Goal: Task Accomplishment & Management: Manage account settings

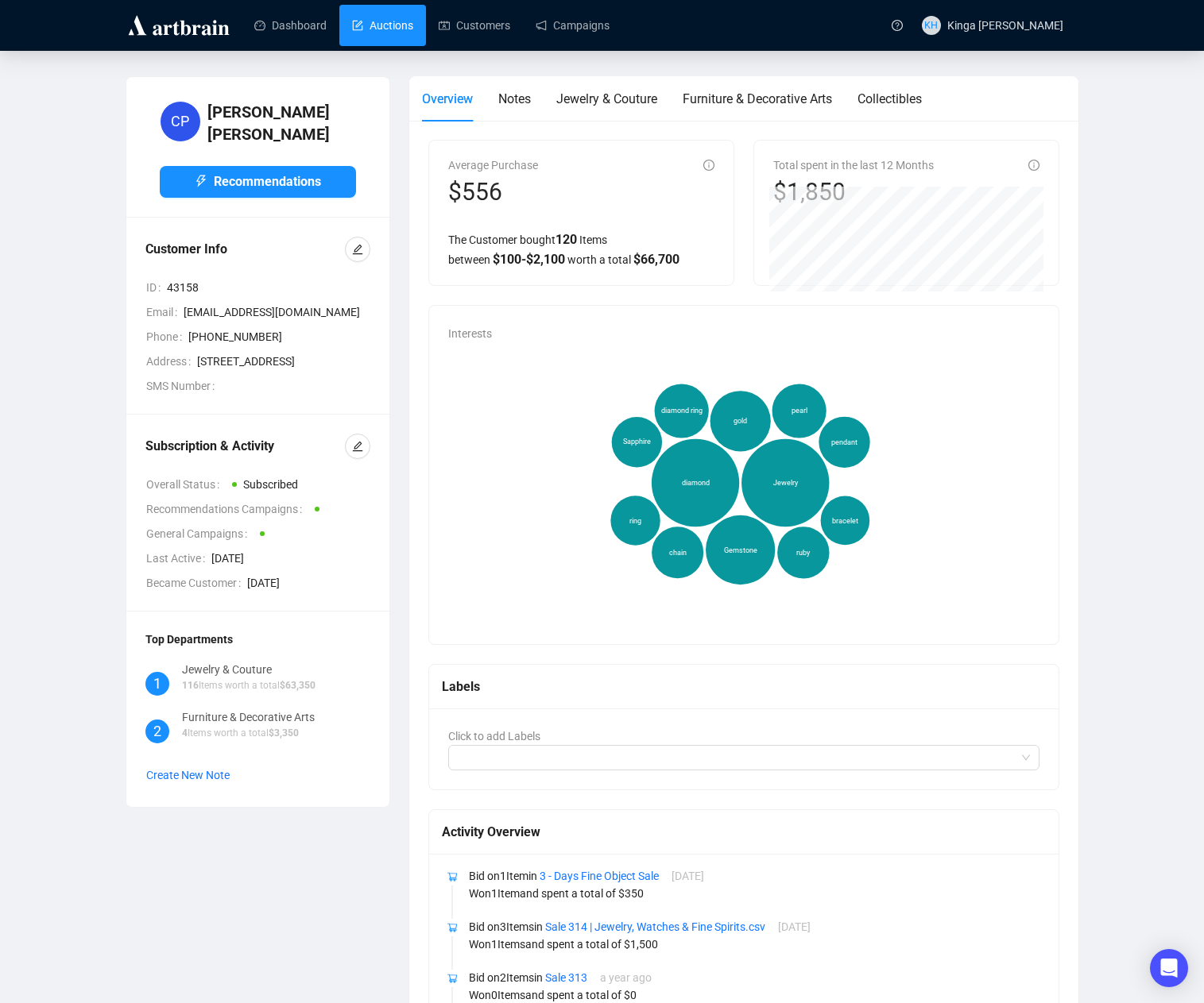
click at [394, 23] on link "Auctions" at bounding box center [382, 25] width 61 height 41
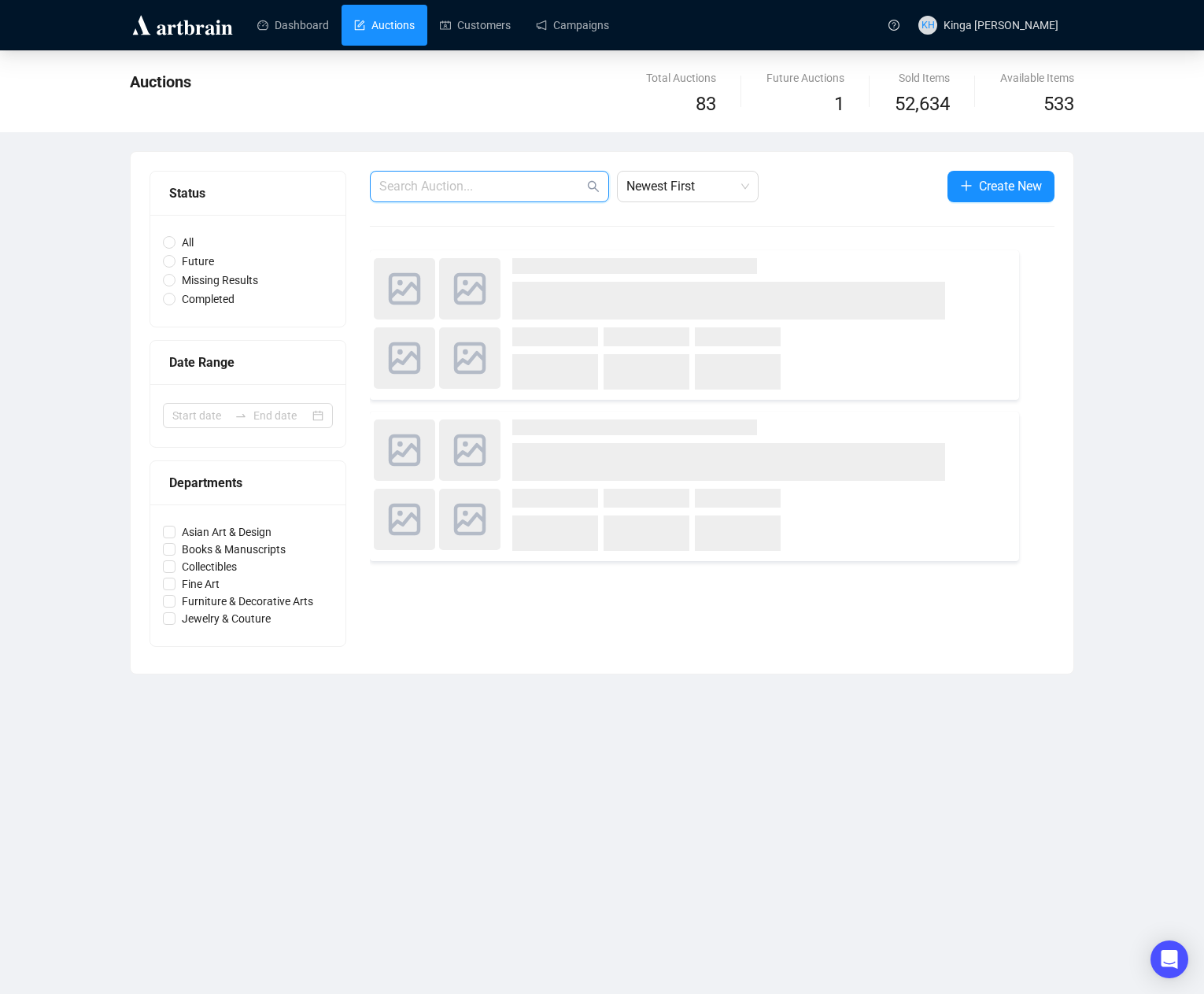
click at [433, 186] on input "text" at bounding box center [482, 186] width 205 height 19
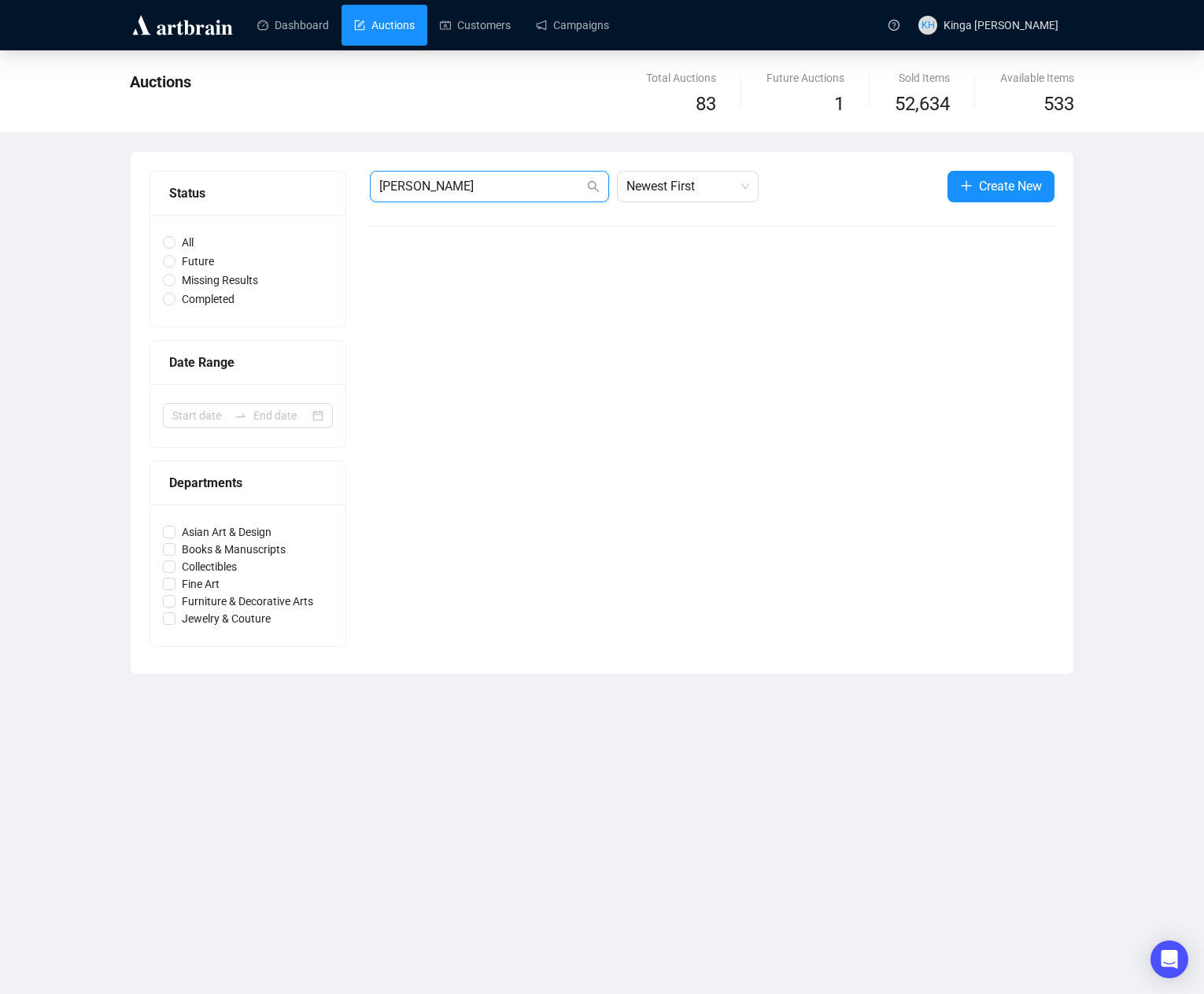
click at [430, 188] on input "[PERSON_NAME]" at bounding box center [482, 186] width 205 height 19
type input "sche"
click at [475, 26] on link "Customers" at bounding box center [475, 25] width 70 height 41
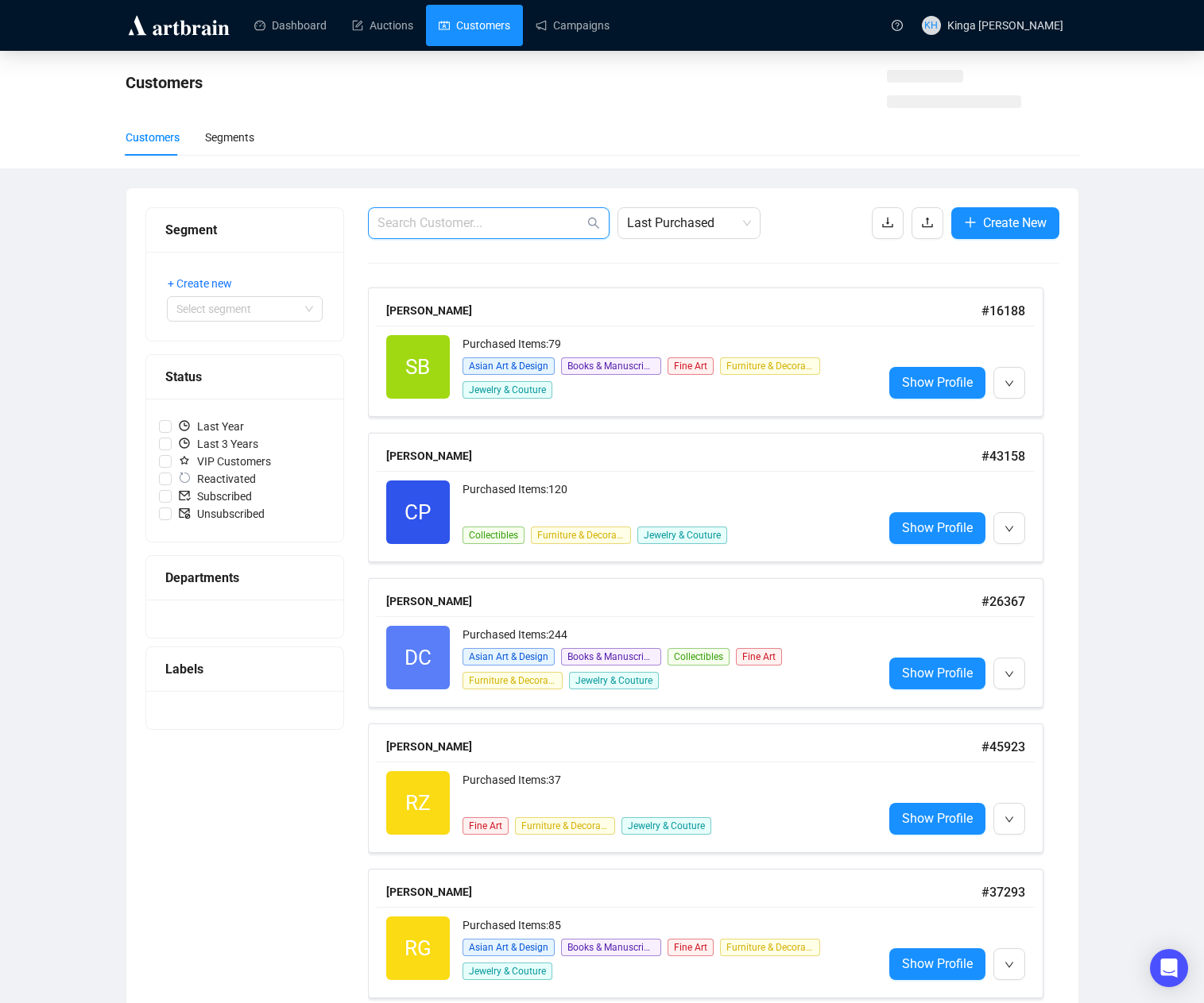
click at [445, 220] on input "text" at bounding box center [480, 223] width 207 height 19
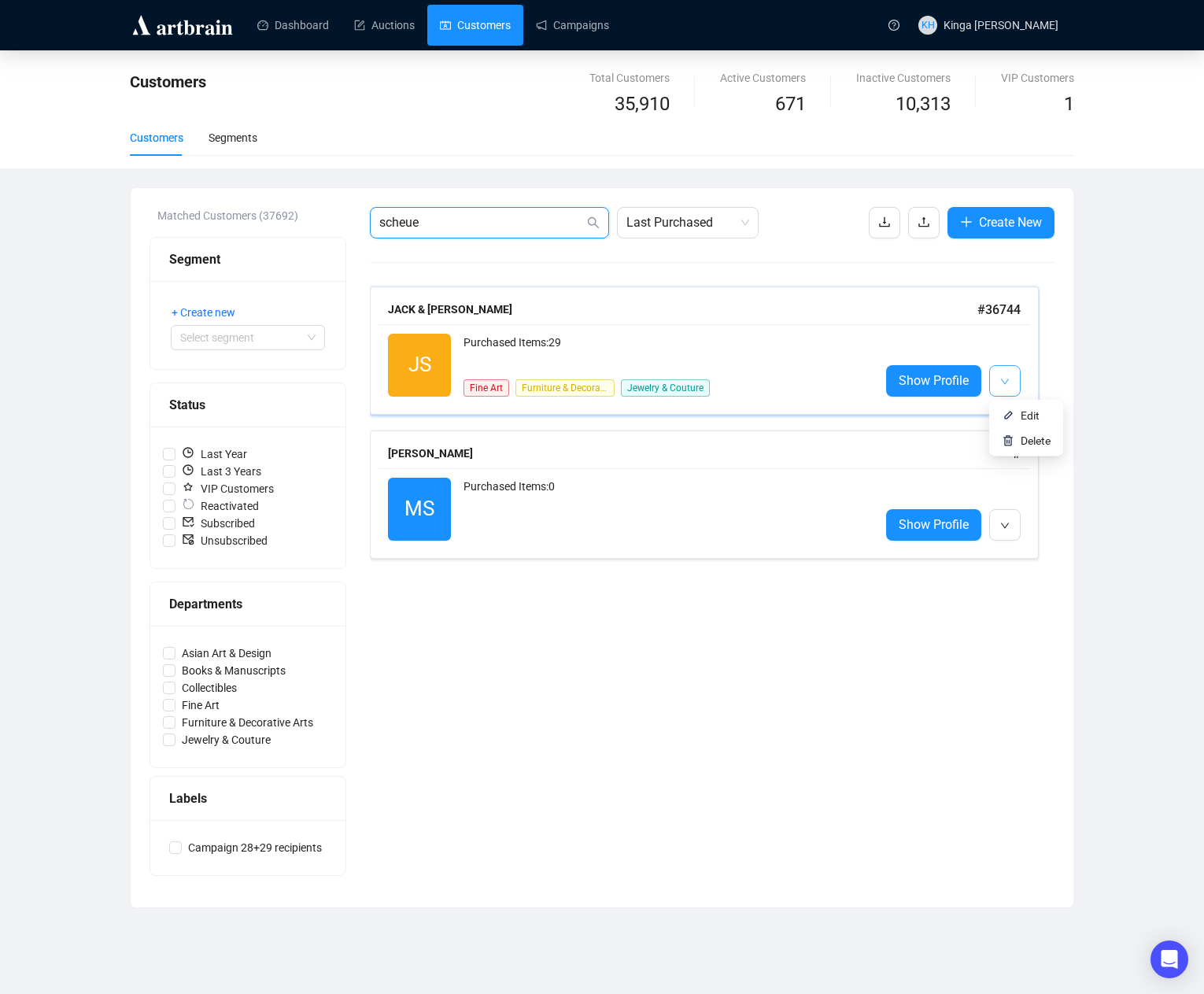
type input "scheue"
click at [1009, 384] on icon "down" at bounding box center [1005, 382] width 9 height 9
click at [1015, 417] on li "Edit" at bounding box center [1026, 415] width 68 height 25
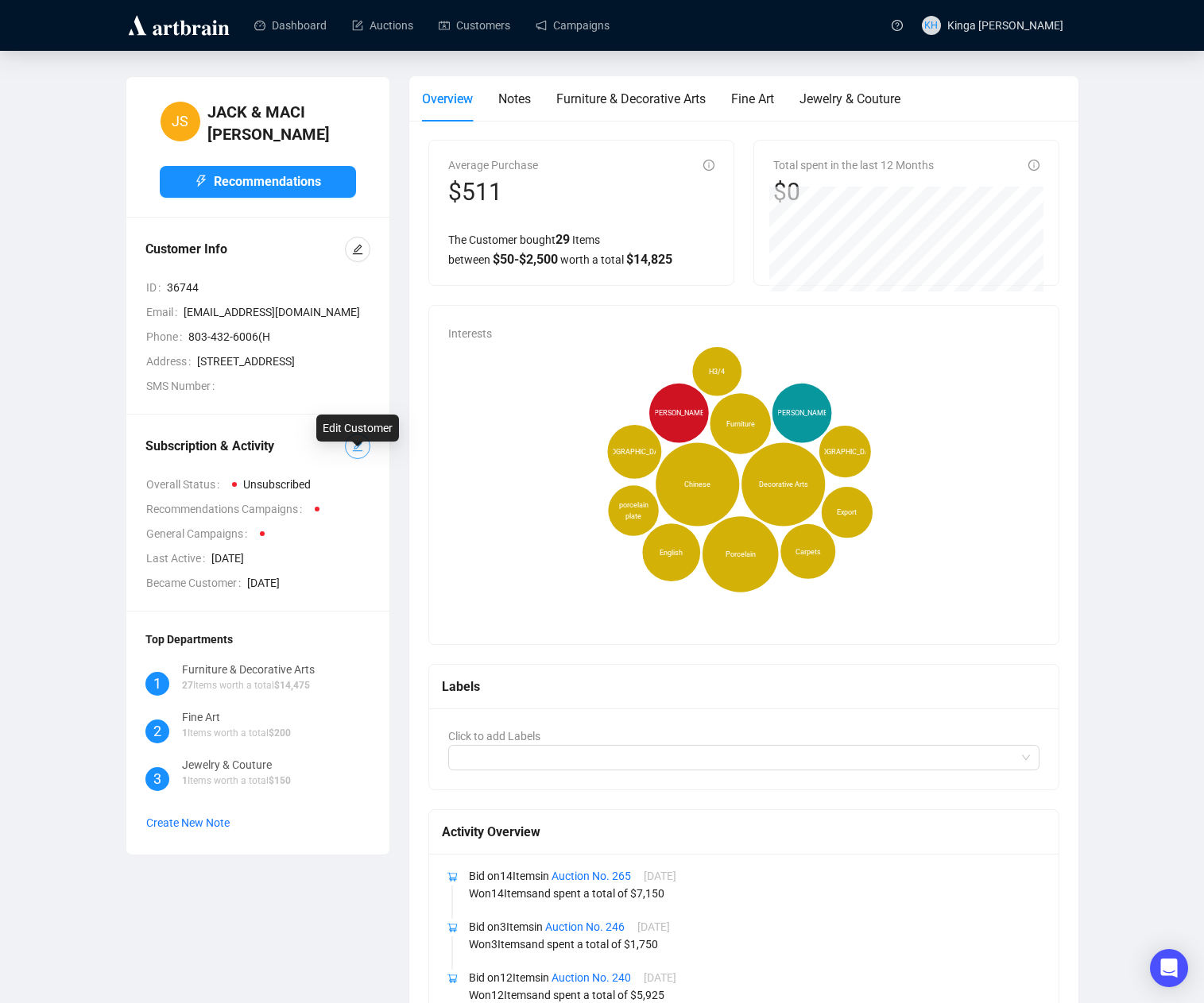
click at [362, 452] on icon "edit" at bounding box center [358, 447] width 11 height 11
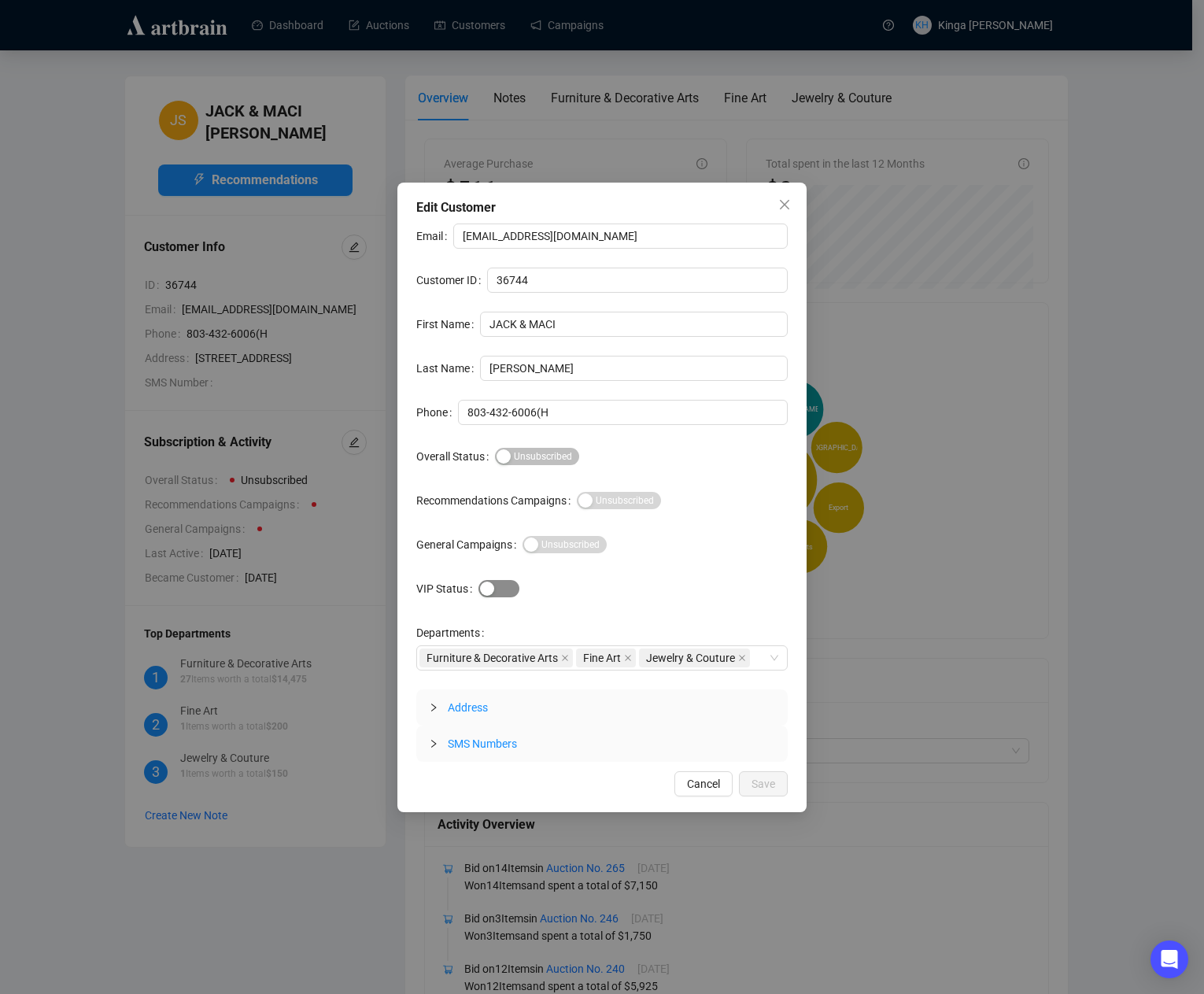
click at [502, 588] on span "VIP" at bounding box center [499, 588] width 41 height 18
drag, startPoint x: 611, startPoint y: 239, endPoint x: 370, endPoint y: 218, distance: 241.9
click at [370, 218] on div "Edit Customer Email [EMAIL_ADDRESS][DOMAIN_NAME] Customer ID 36744 First Name […" at bounding box center [602, 497] width 1204 height 994
paste input "[EMAIL_ADDRESS][DOMAIN_NAME]"
type input "[EMAIL_ADDRESS][DOMAIN_NAME]"
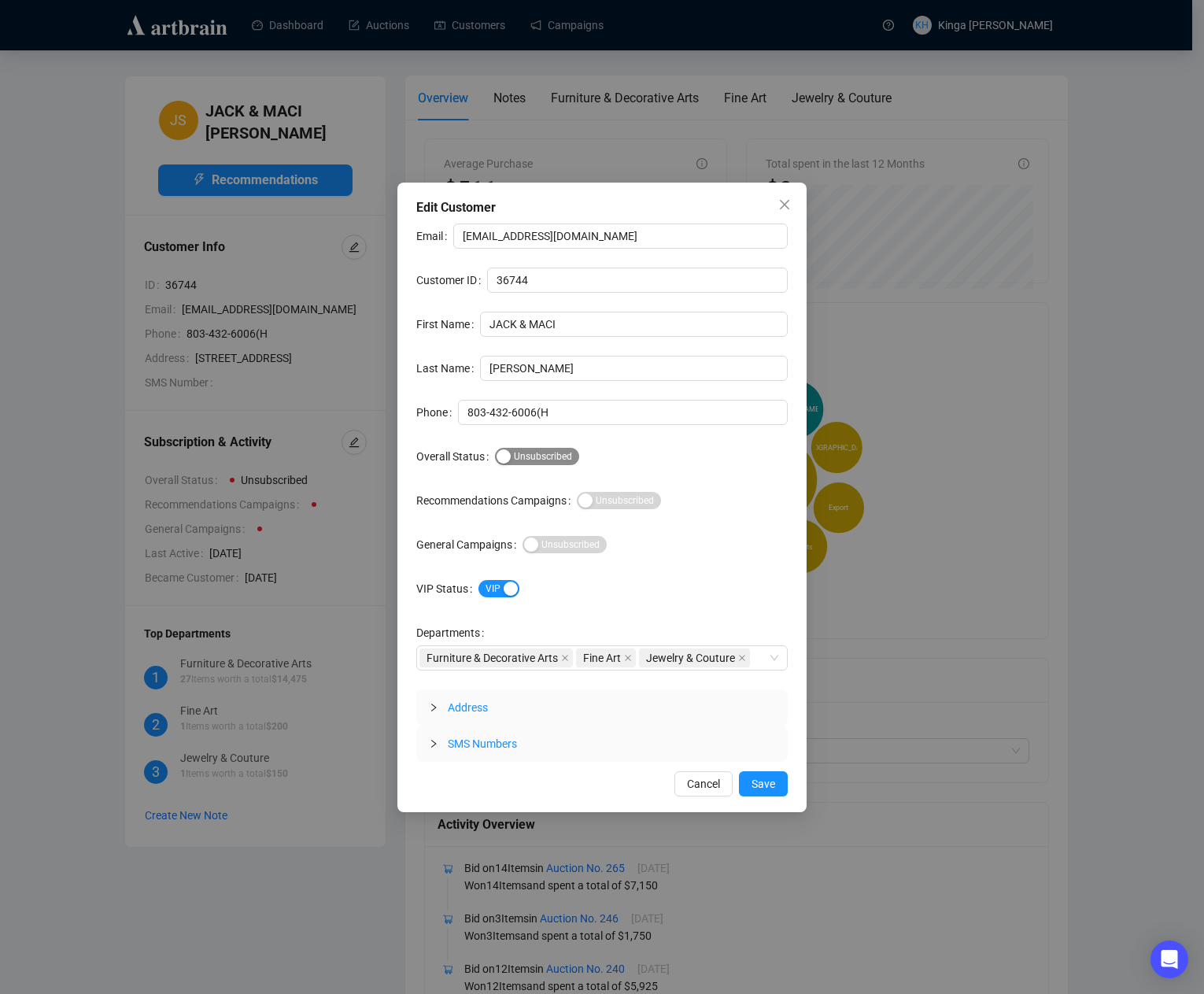
click at [529, 456] on span "Subscribed Unsubscribed" at bounding box center [537, 457] width 84 height 18
click at [452, 476] on div "Email [EMAIL_ADDRESS][DOMAIN_NAME] Customer ID 36744 First Name [PERSON_NAME] &…" at bounding box center [602, 492] width 371 height 538
click at [492, 547] on label "General Campaigns" at bounding box center [470, 545] width 107 height 25
click at [480, 588] on span "VIP" at bounding box center [499, 588] width 41 height 18
click at [696, 576] on div "VIP" at bounding box center [633, 588] width 309 height 25
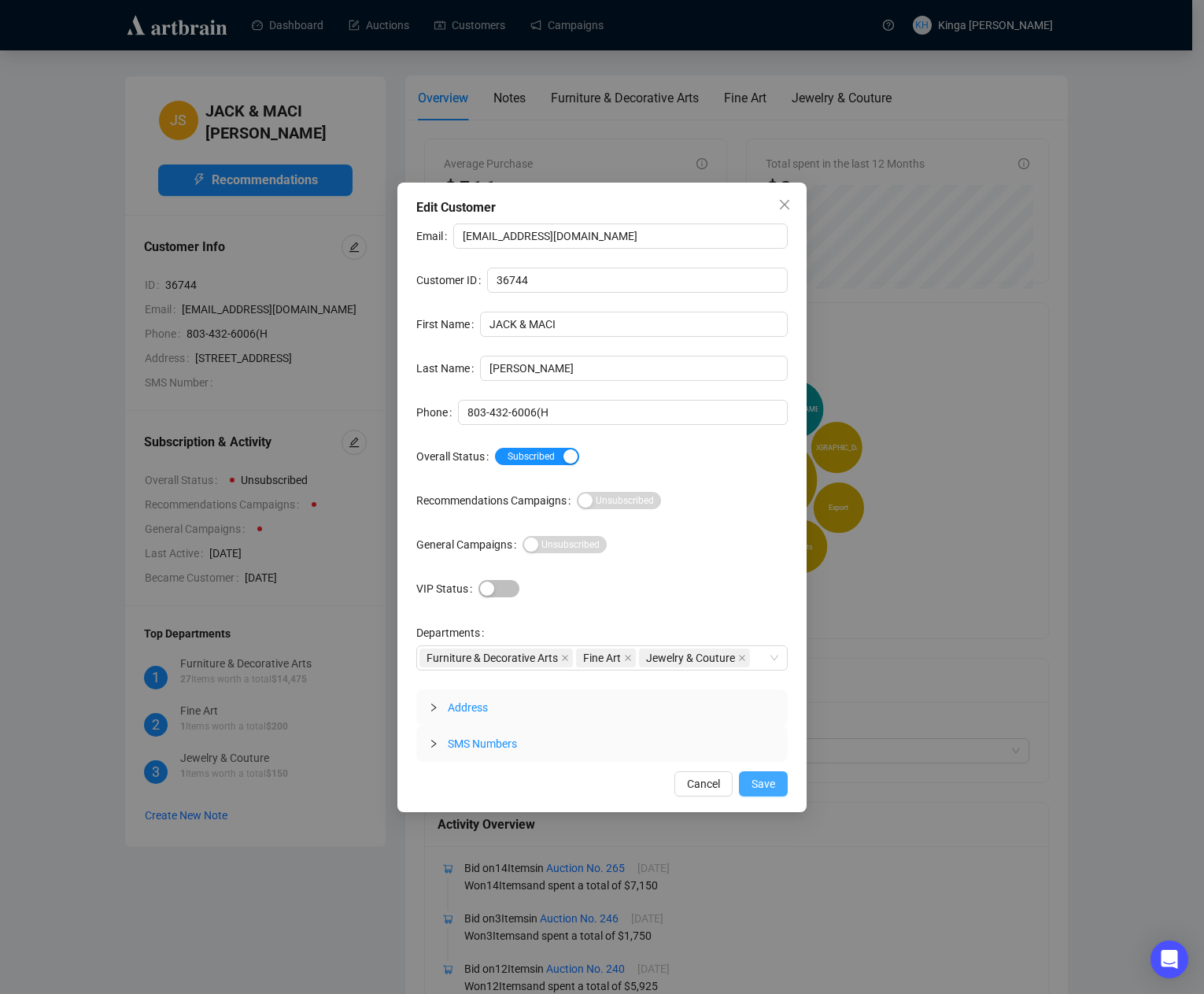
click at [769, 783] on span "Save" at bounding box center [763, 784] width 23 height 18
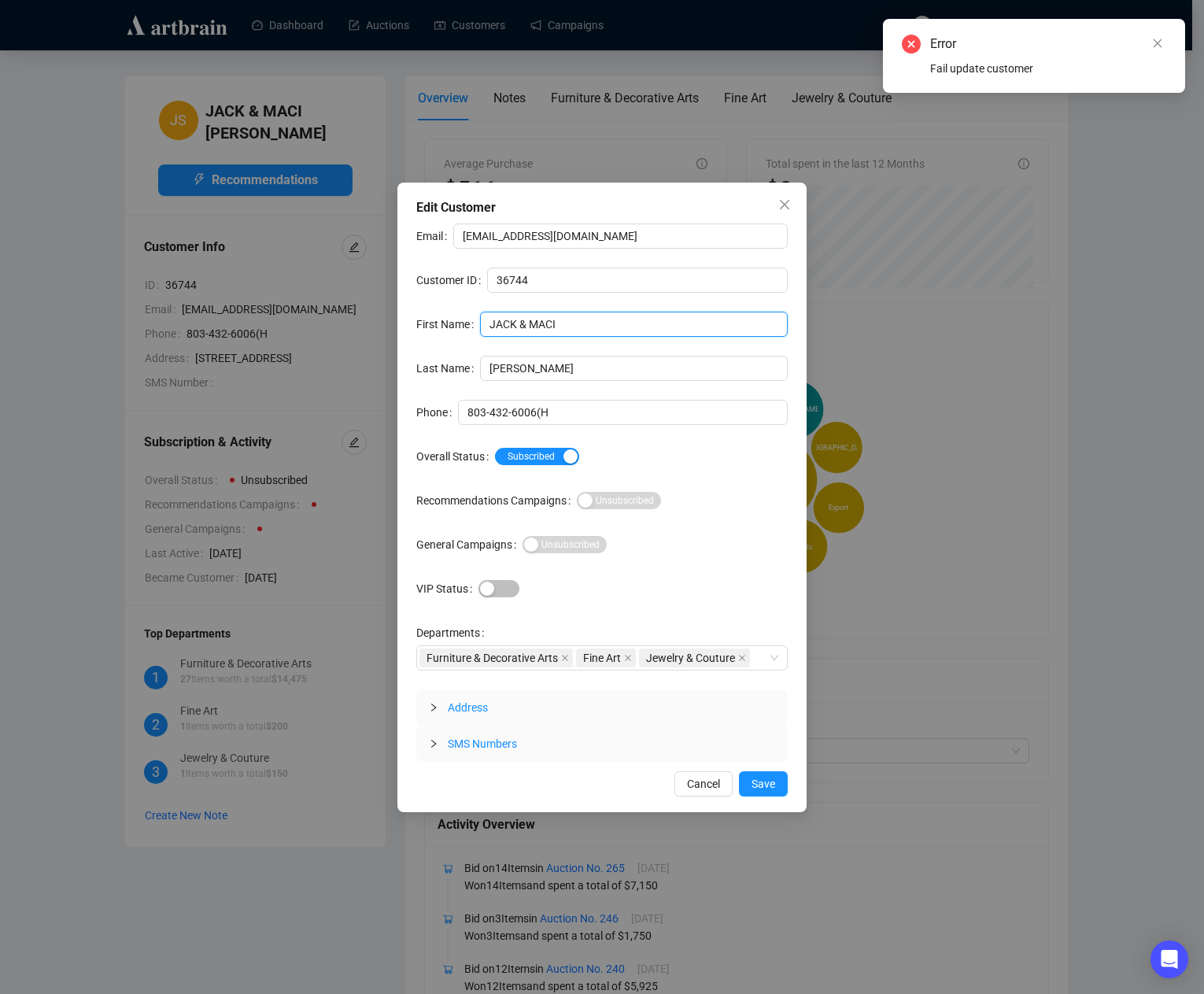
drag, startPoint x: 527, startPoint y: 321, endPoint x: 375, endPoint y: 302, distance: 153.2
click at [375, 302] on div "Edit Customer Email [EMAIL_ADDRESS][DOMAIN_NAME] Customer ID 36744 First Name […" at bounding box center [602, 497] width 1204 height 994
type input "MACI"
click at [774, 786] on span "Save" at bounding box center [763, 784] width 23 height 18
click at [771, 786] on span "Save" at bounding box center [763, 784] width 23 height 18
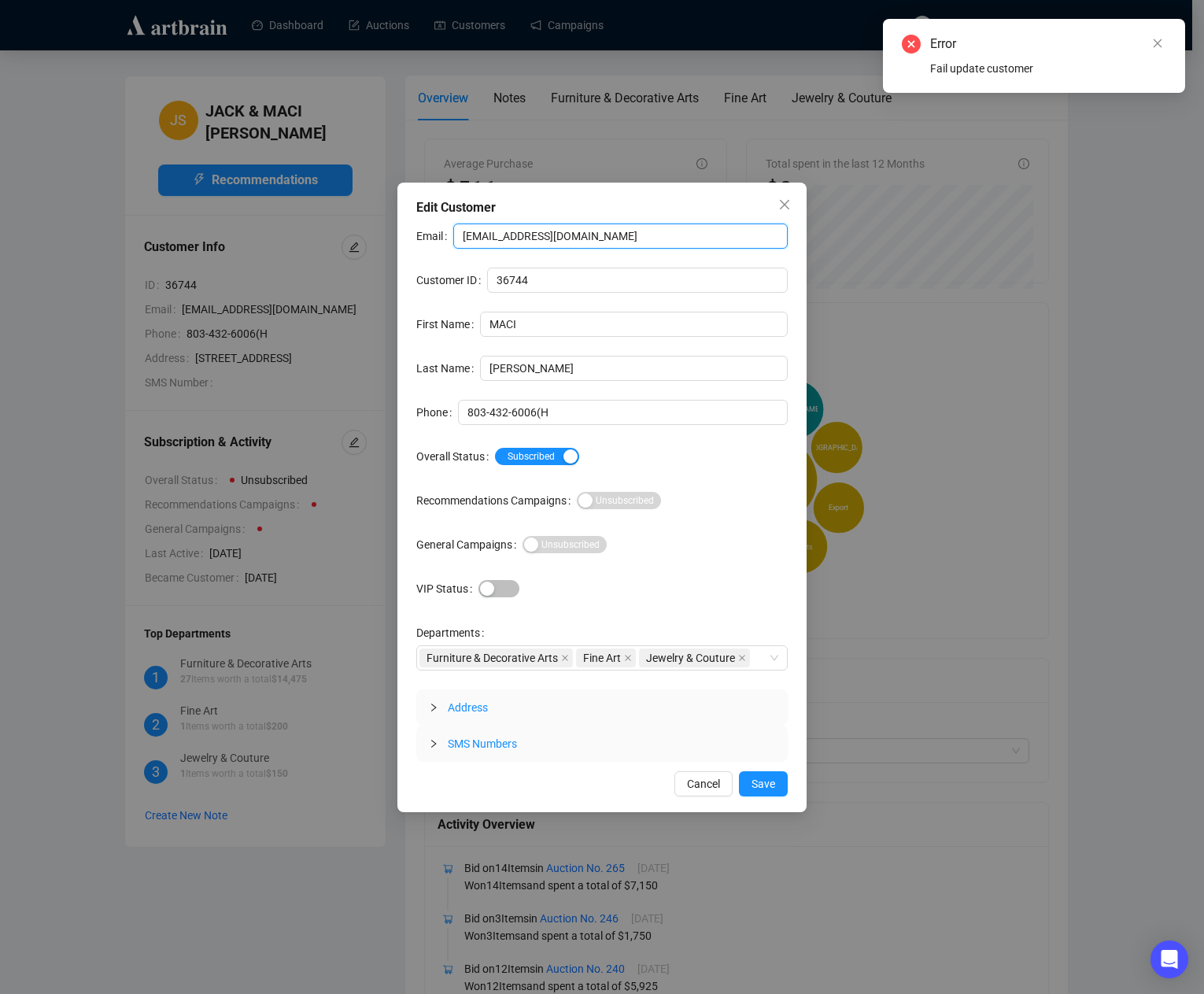
click at [624, 240] on input "[EMAIL_ADDRESS][DOMAIN_NAME]" at bounding box center [621, 235] width 334 height 25
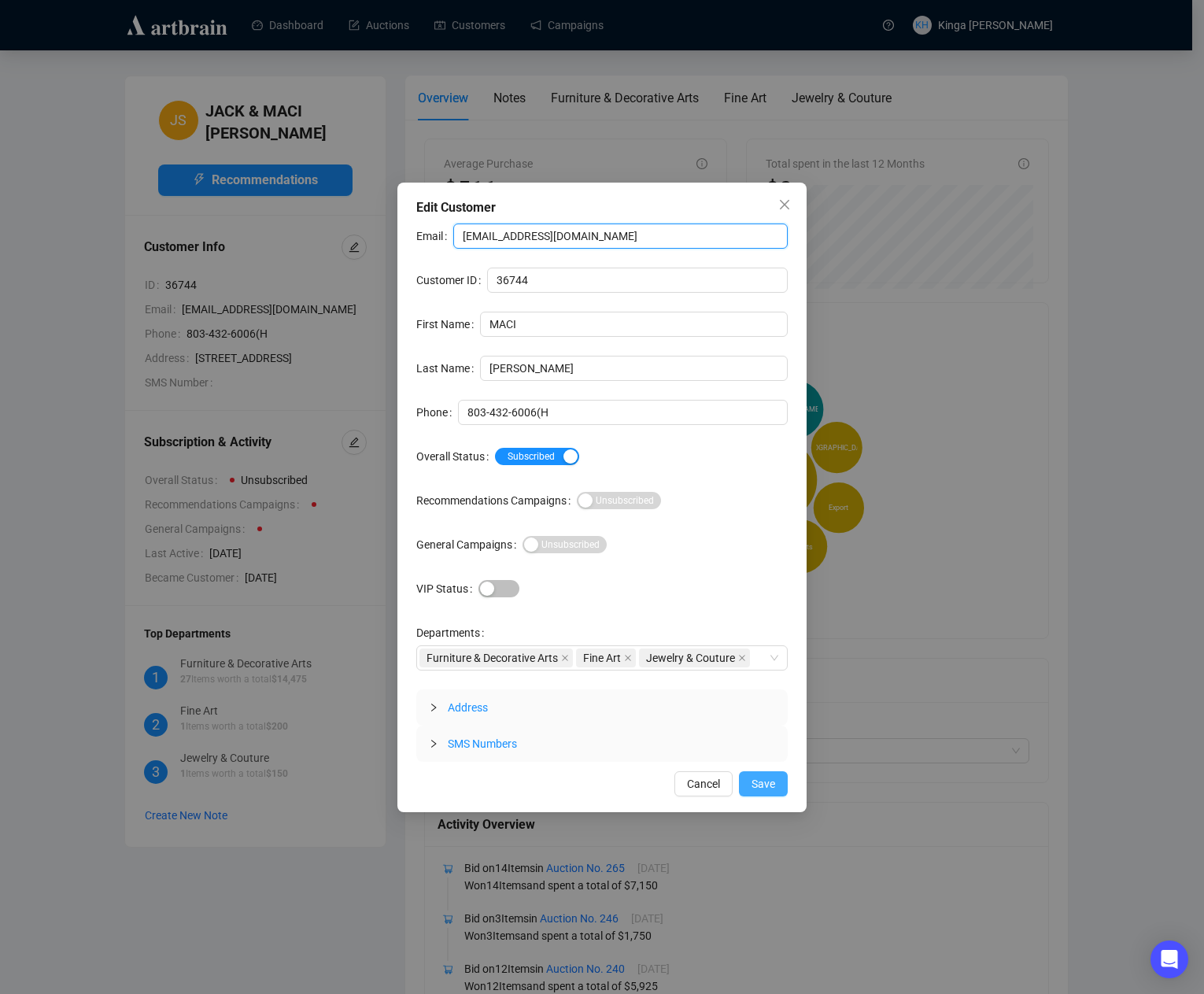
type input "[EMAIL_ADDRESS][DOMAIN_NAME]"
click at [761, 781] on span "Save" at bounding box center [763, 784] width 23 height 18
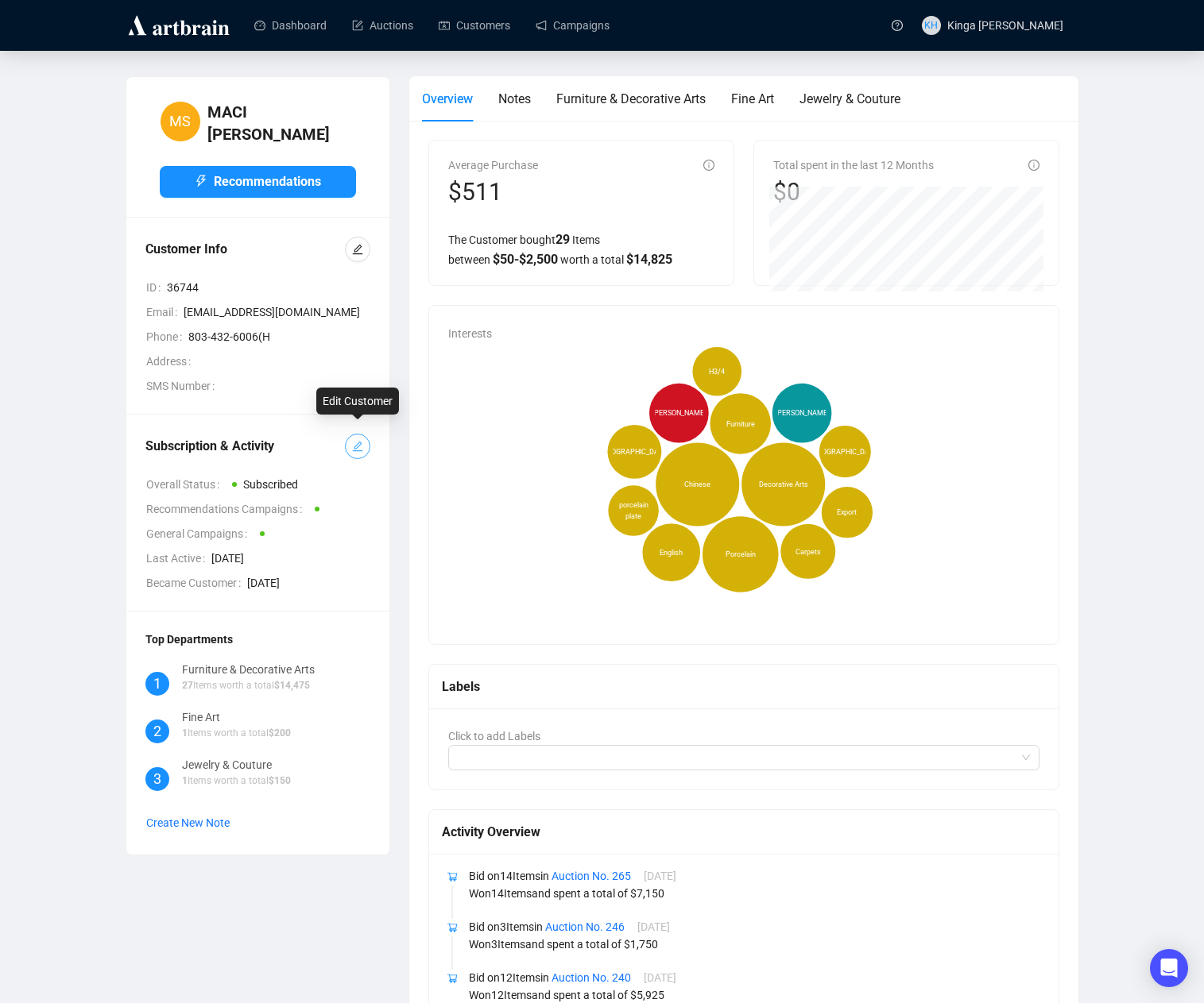
click at [352, 441] on icon "edit" at bounding box center [358, 447] width 11 height 11
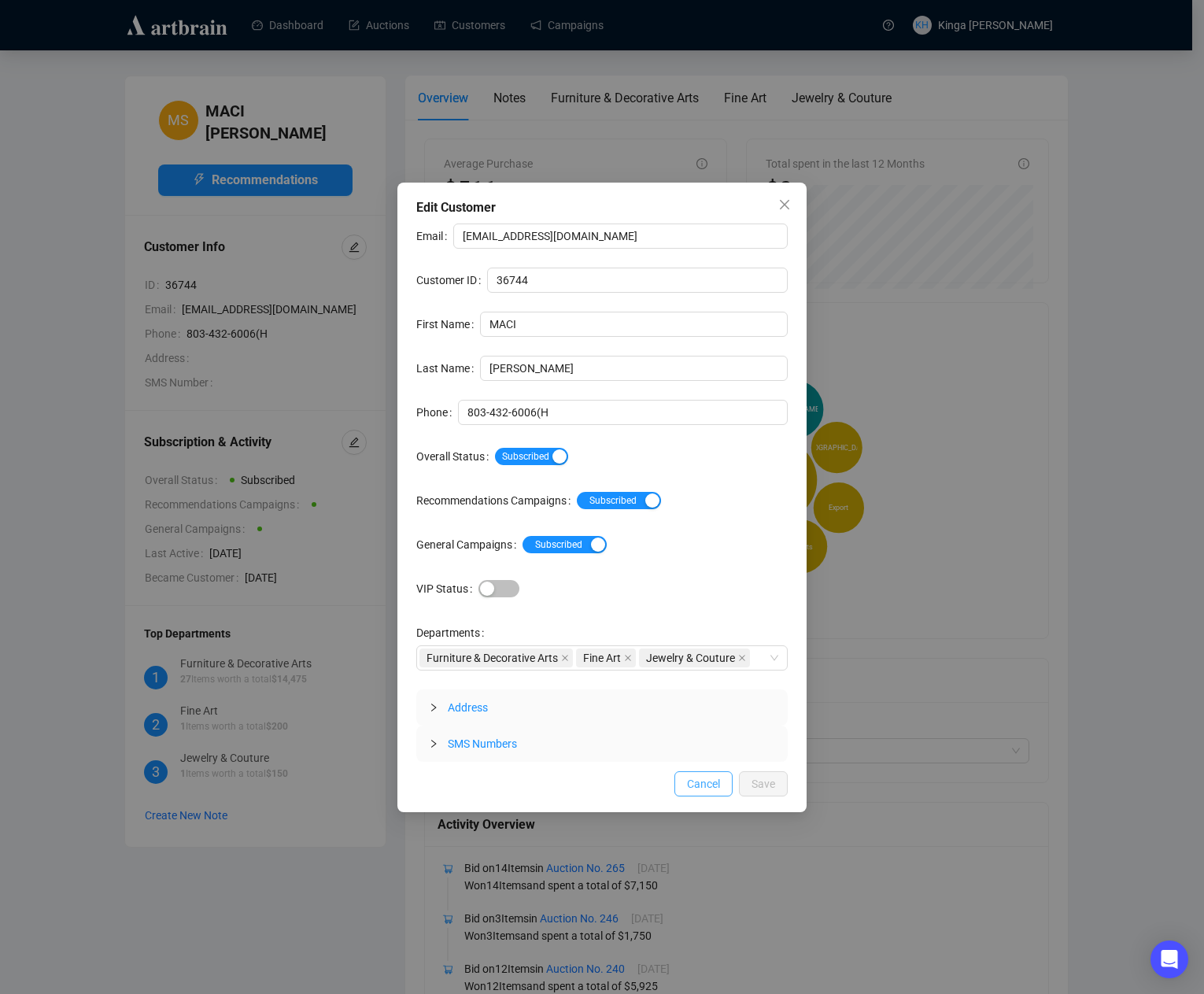
click at [702, 787] on span "Cancel" at bounding box center [704, 784] width 33 height 18
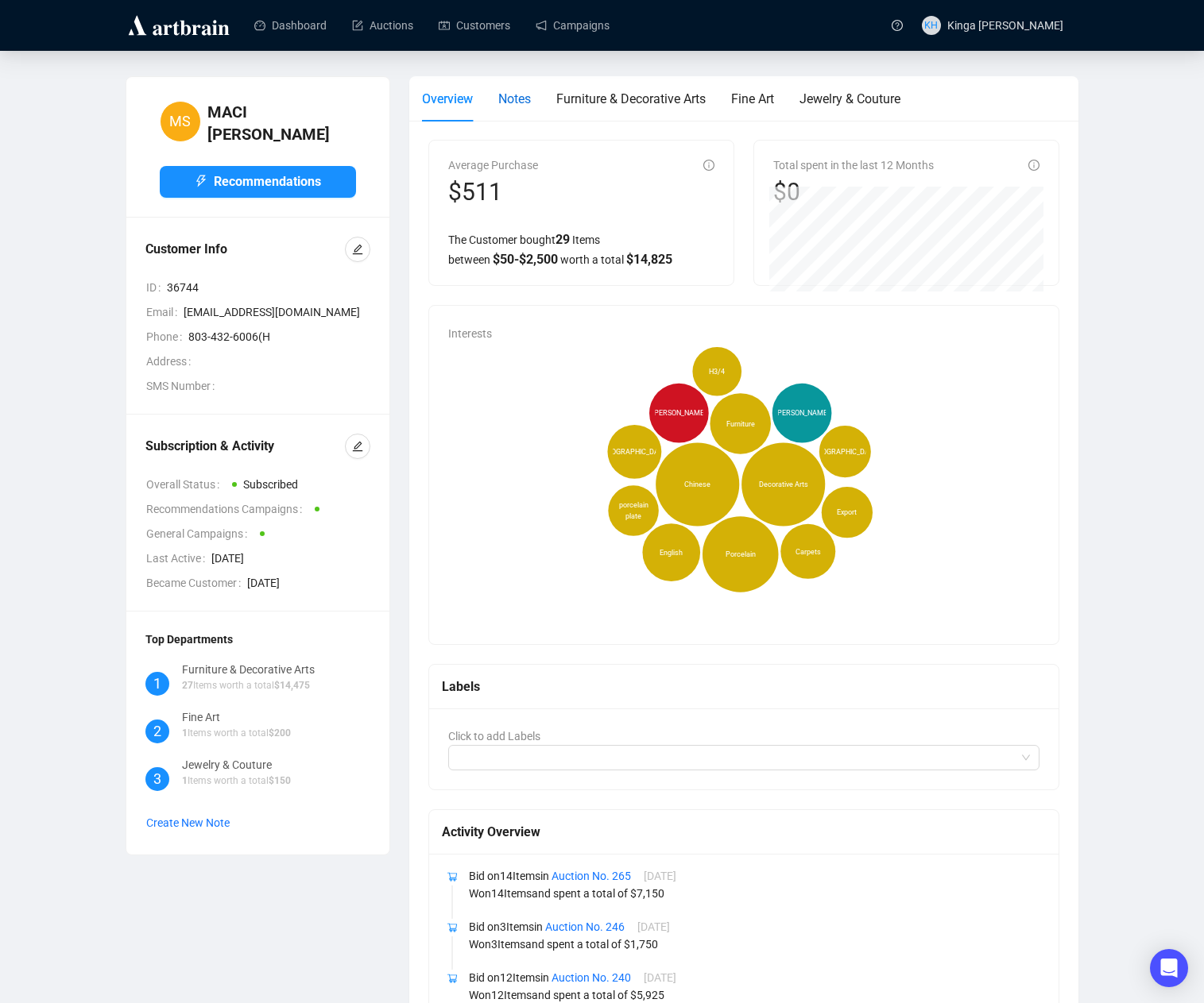
click at [514, 103] on span "Notes" at bounding box center [514, 99] width 33 height 15
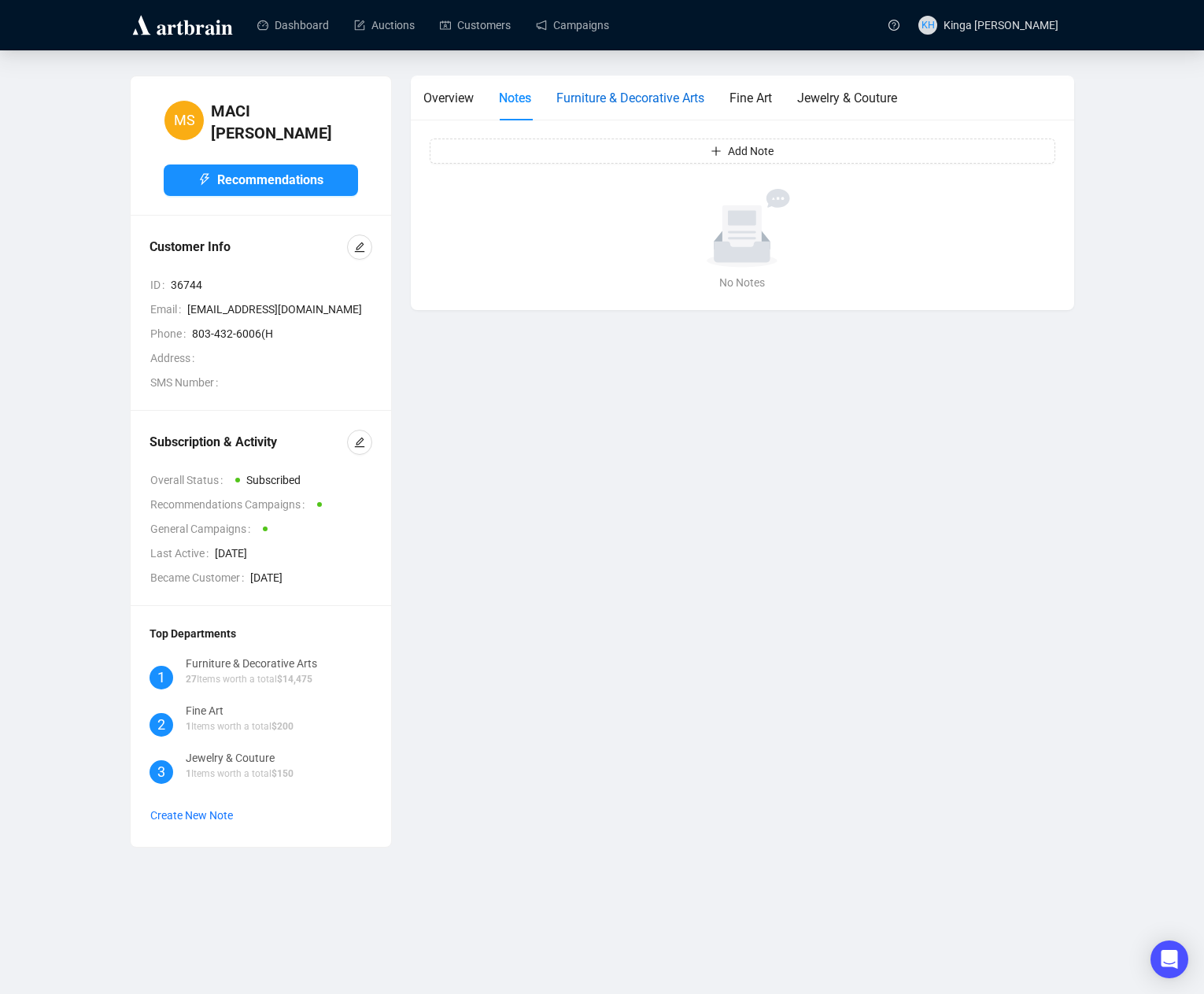
click at [672, 99] on span "Furniture & Decorative Arts" at bounding box center [631, 98] width 148 height 15
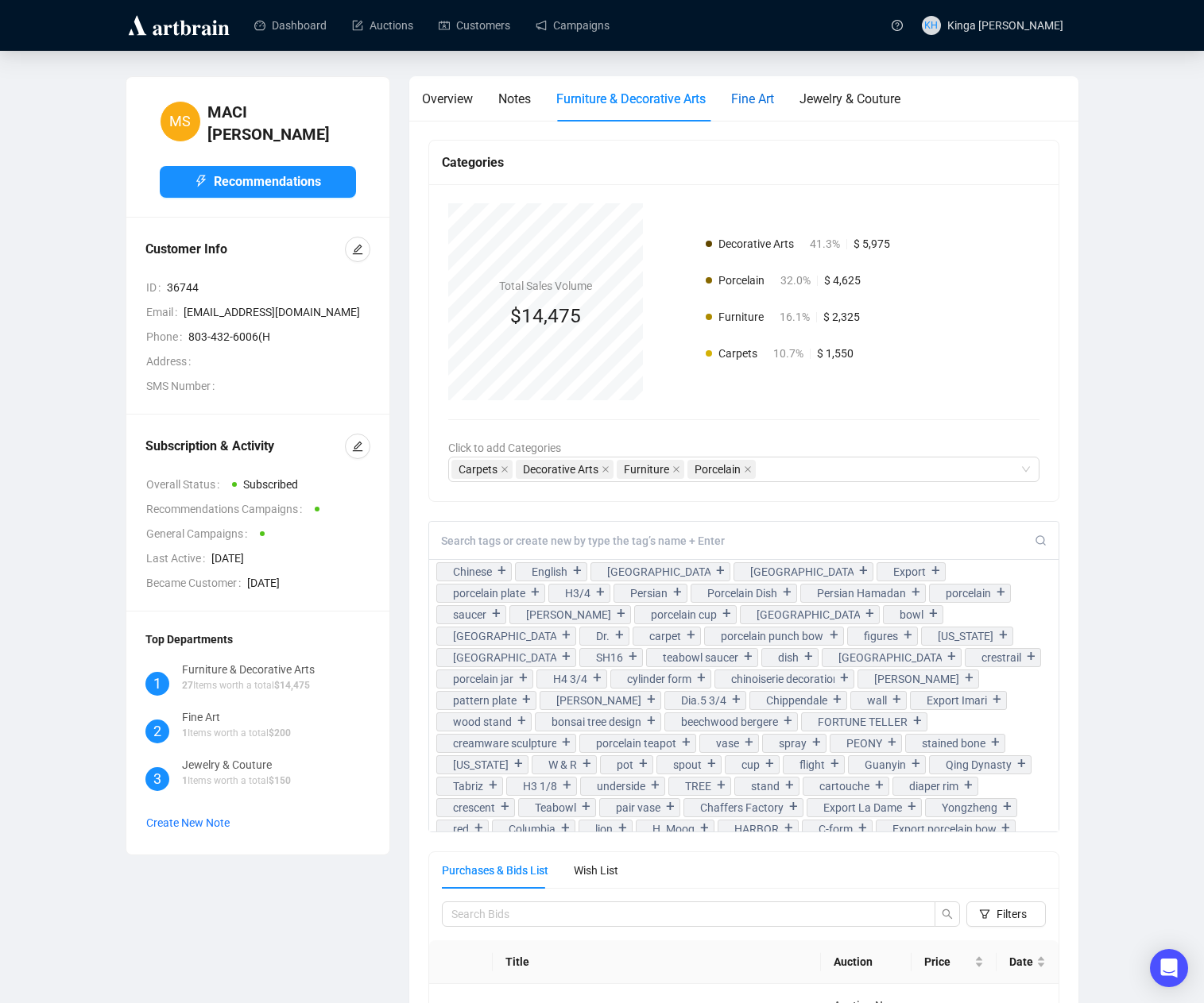
click at [770, 98] on span "Fine Art" at bounding box center [752, 99] width 43 height 15
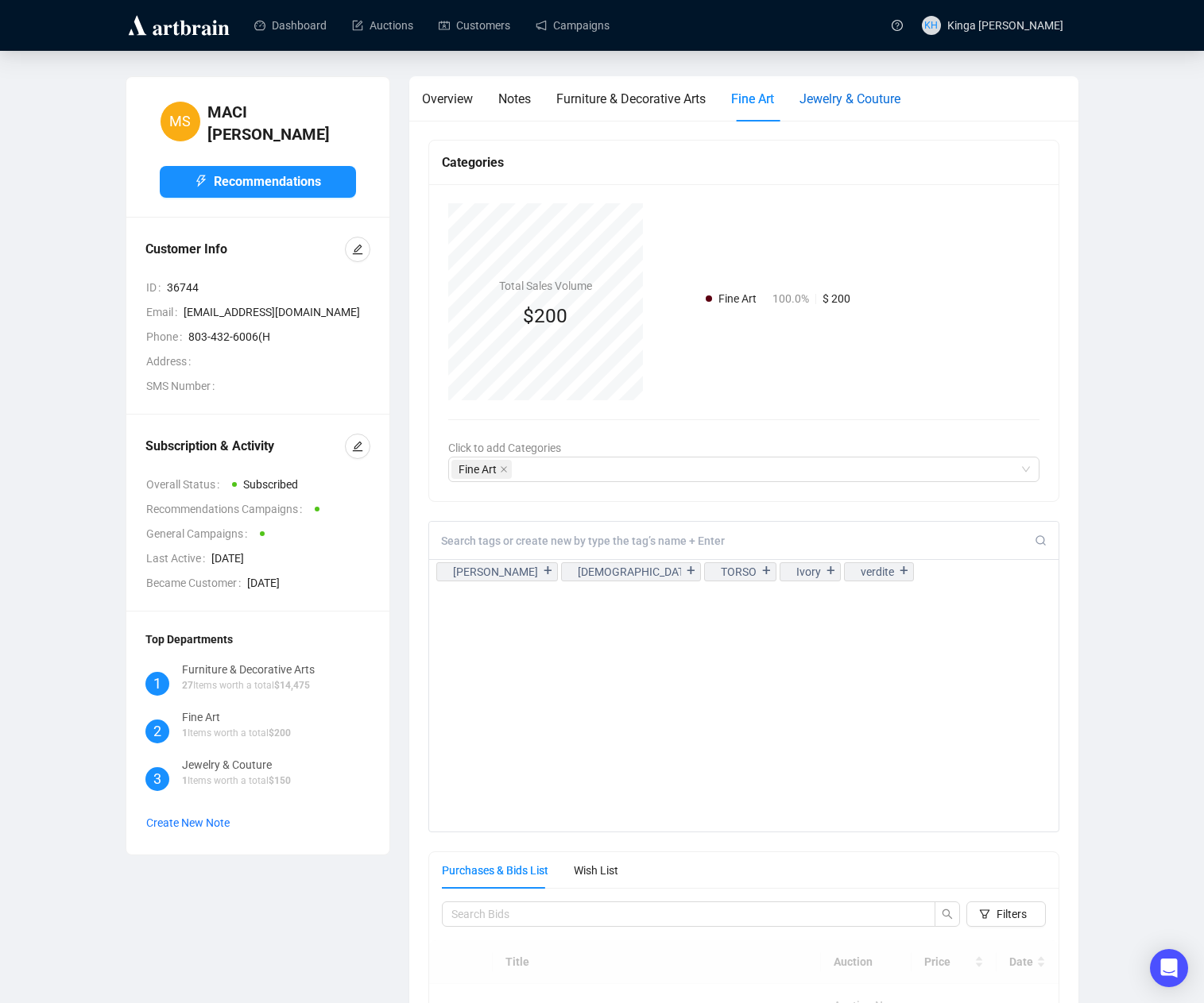
click at [852, 104] on span "Jewelry & Couture" at bounding box center [850, 99] width 101 height 15
